Goal: Information Seeking & Learning: Learn about a topic

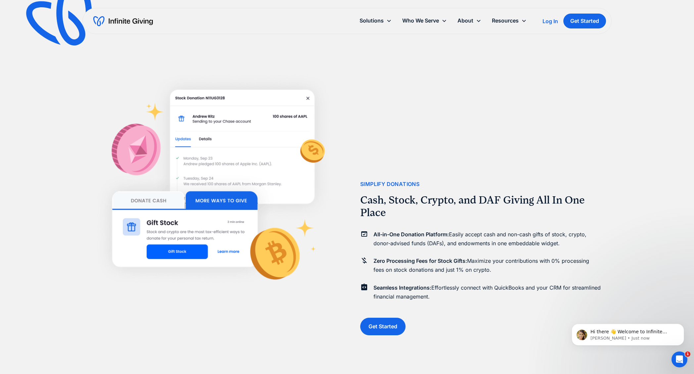
scroll to position [1215, 0]
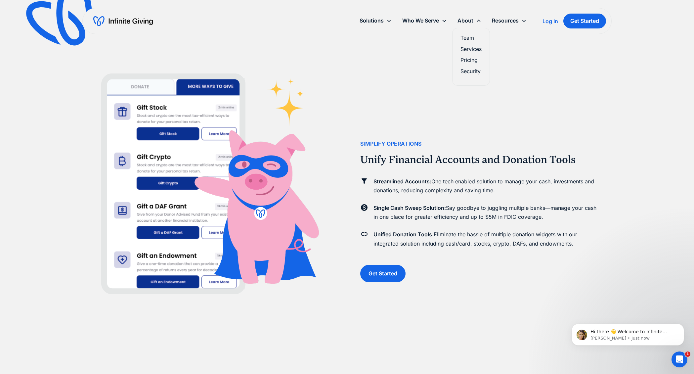
click at [463, 36] on link "Team" at bounding box center [471, 37] width 21 height 9
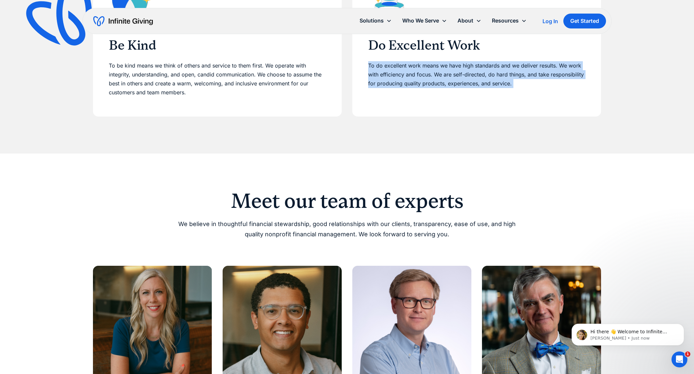
drag, startPoint x: 690, startPoint y: 82, endPoint x: 687, endPoint y: 114, distance: 32.2
click at [687, 114] on div "Our Values The values that drive everything we do Be Kind To be kind means we t…" at bounding box center [347, 15] width 694 height 275
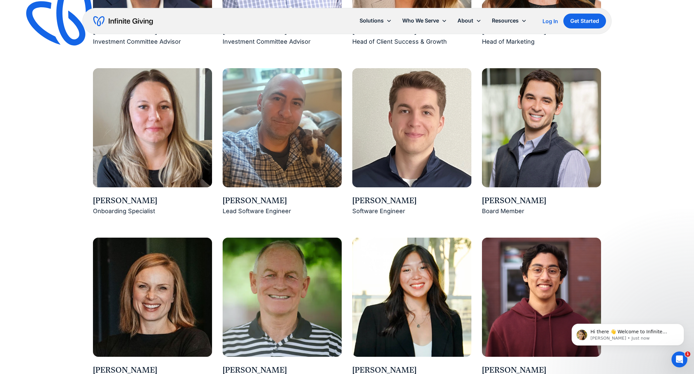
scroll to position [826, 0]
